Goal: Transaction & Acquisition: Purchase product/service

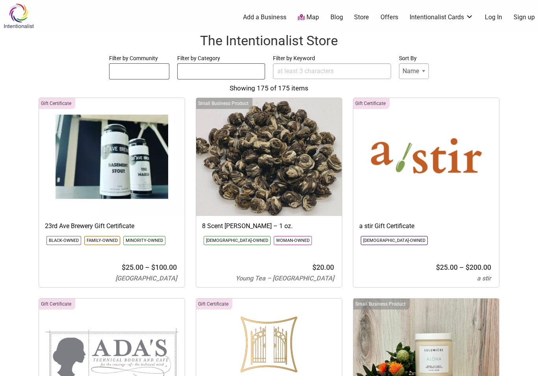
select select
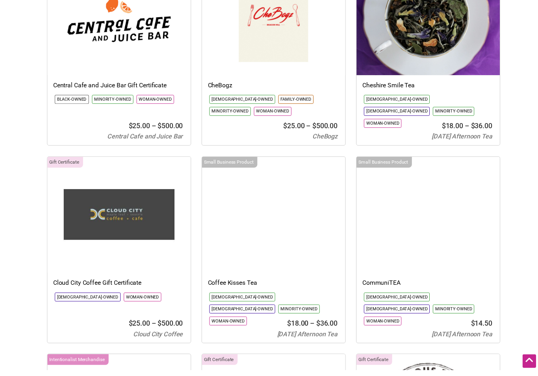
scroll to position [2400, 0]
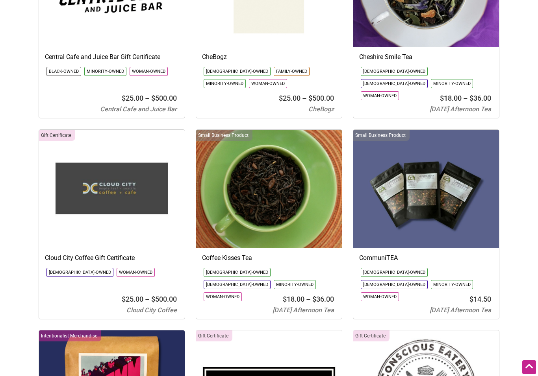
click at [408, 196] on img at bounding box center [426, 189] width 146 height 118
click at [400, 213] on img at bounding box center [426, 189] width 146 height 118
click at [393, 214] on img at bounding box center [426, 189] width 146 height 118
click at [386, 215] on img at bounding box center [426, 189] width 146 height 118
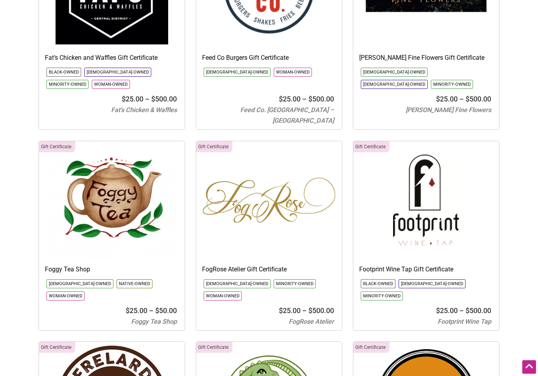
scroll to position [3614, 0]
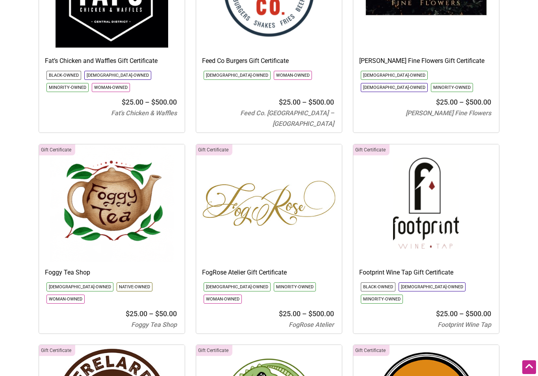
click at [100, 146] on img at bounding box center [112, 204] width 146 height 118
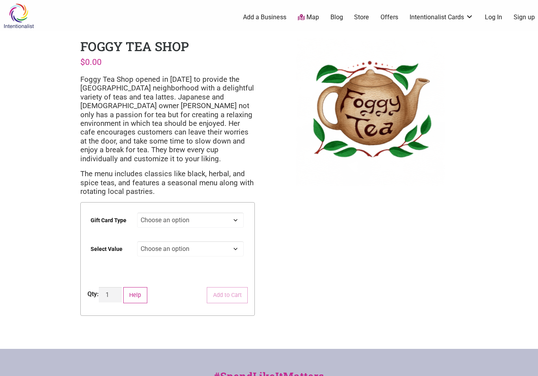
click at [360, 20] on link "Store" at bounding box center [361, 17] width 15 height 9
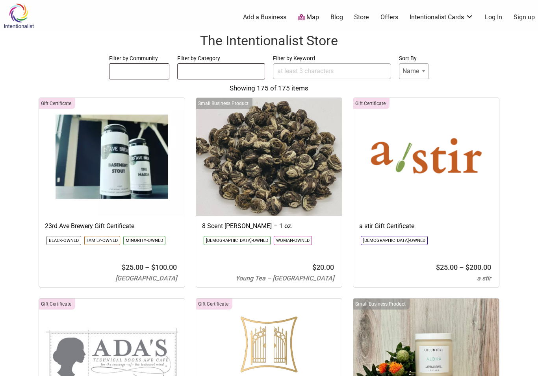
select select
